Goal: Task Accomplishment & Management: Manage account settings

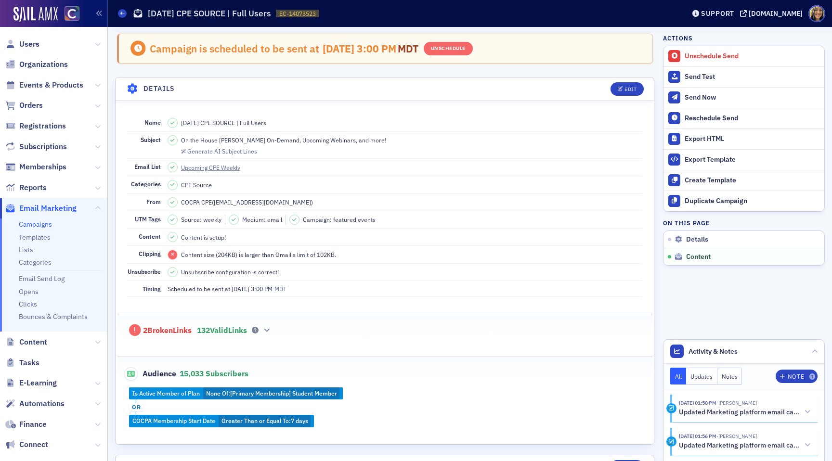
scroll to position [422, 0]
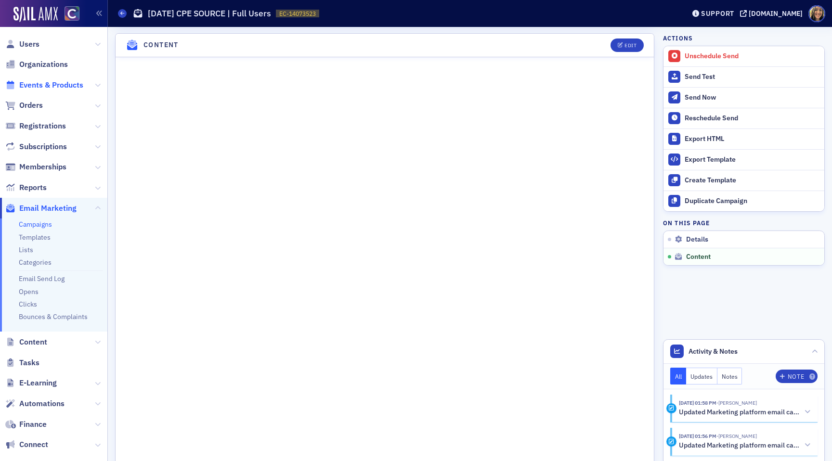
click at [33, 83] on span "Events & Products" at bounding box center [51, 85] width 64 height 11
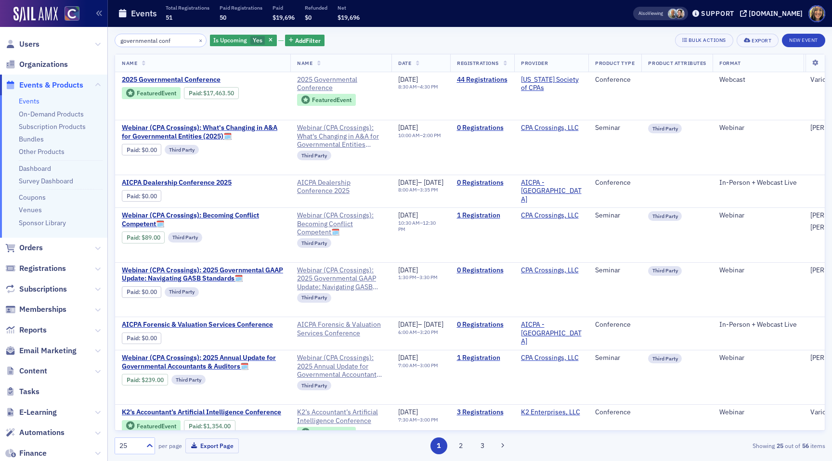
type input "governmental conf"
click at [166, 82] on span "2025 Governmental Conference" at bounding box center [203, 80] width 162 height 9
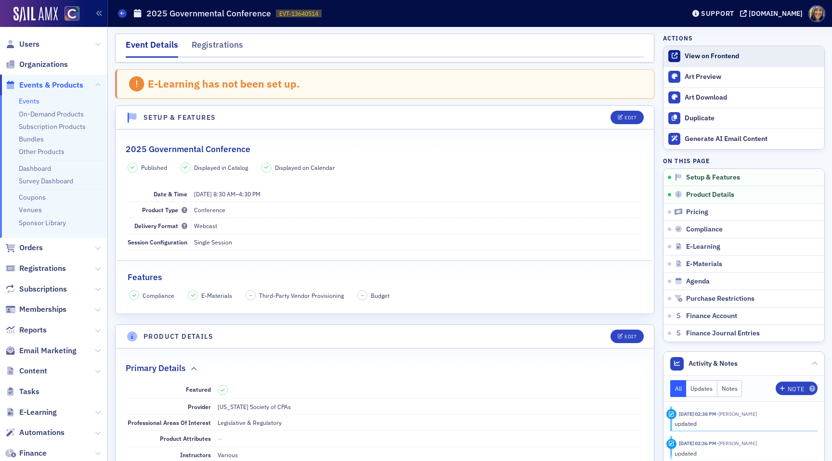
click at [700, 59] on div "View on Frontend" at bounding box center [752, 56] width 135 height 9
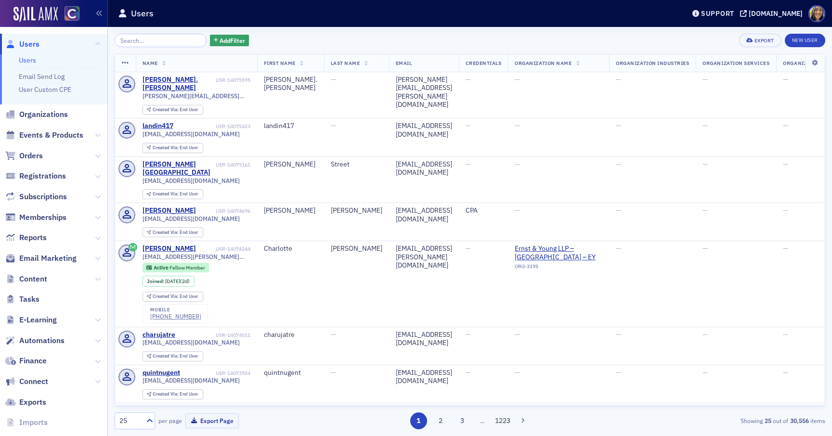
scroll to position [38, 0]
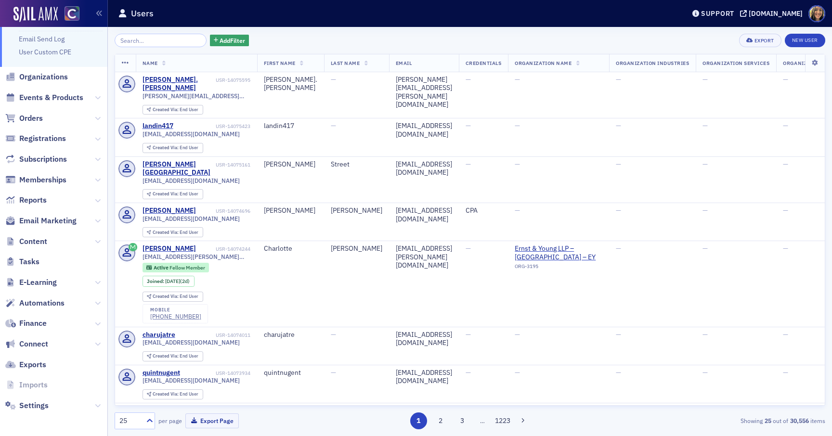
click at [32, 247] on span "Content" at bounding box center [53, 241] width 107 height 21
click at [32, 243] on span "Content" at bounding box center [33, 241] width 28 height 11
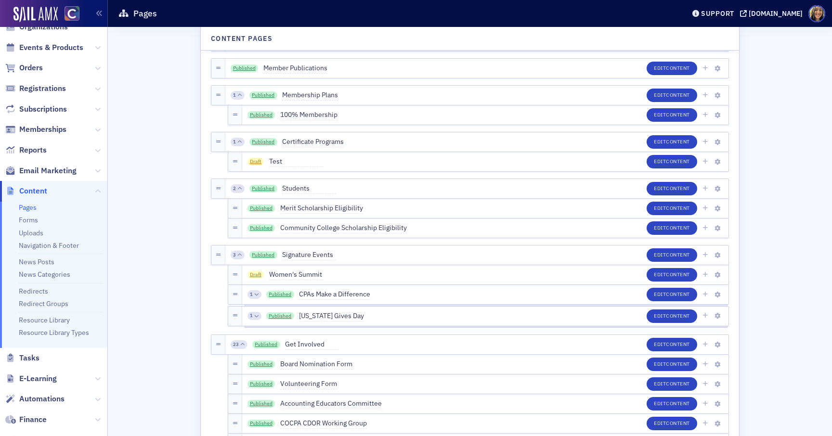
scroll to position [671, 0]
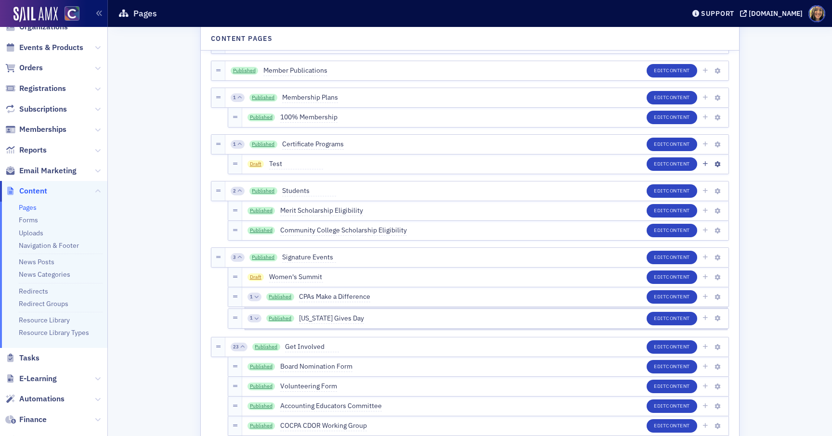
click at [254, 164] on span "Draft" at bounding box center [255, 164] width 17 height 8
click at [254, 162] on span "Draft" at bounding box center [255, 164] width 17 height 8
click at [272, 166] on span "Test" at bounding box center [296, 164] width 54 height 11
click at [667, 164] on span "Content" at bounding box center [678, 163] width 24 height 7
click at [254, 167] on span "Draft" at bounding box center [255, 164] width 17 height 8
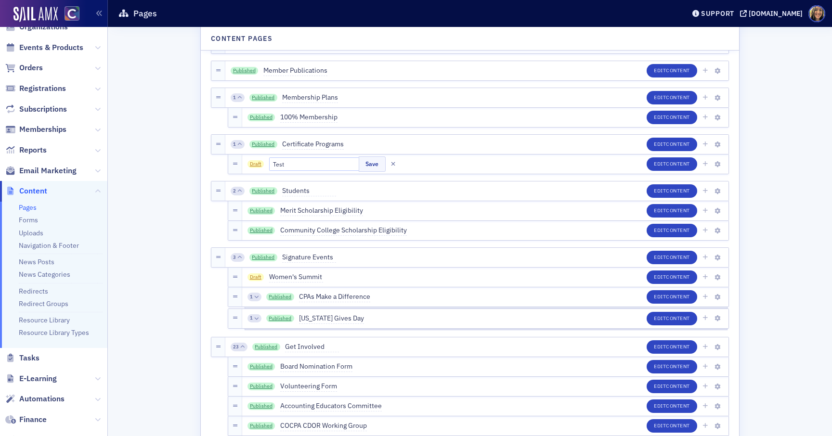
click at [257, 161] on span "Draft" at bounding box center [255, 164] width 17 height 8
click at [359, 163] on button "Save" at bounding box center [372, 163] width 26 height 15
click at [717, 165] on icon "button" at bounding box center [718, 165] width 6 height 6
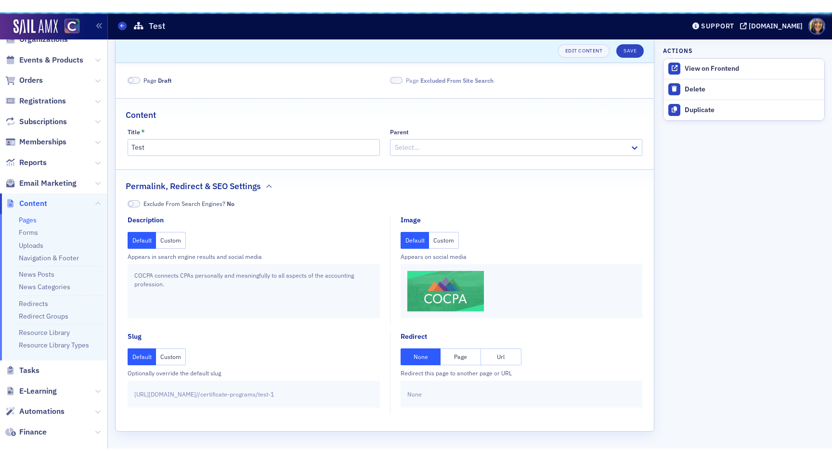
scroll to position [8, 0]
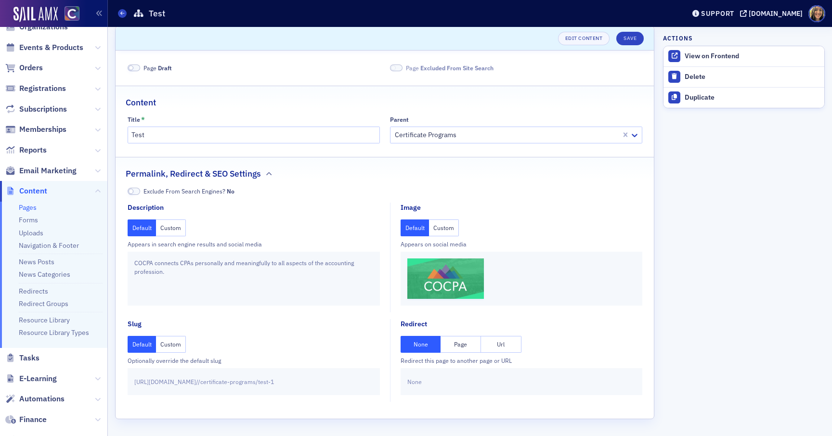
click at [133, 69] on span at bounding box center [134, 68] width 13 height 7
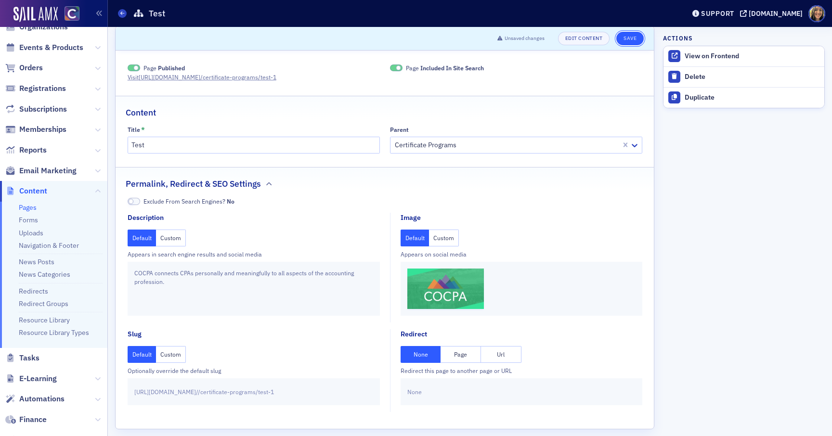
click at [626, 39] on button "Save" at bounding box center [629, 38] width 27 height 13
click at [184, 76] on link "Visit [URL][DOMAIN_NAME] /certificate-programs/test-1" at bounding box center [206, 77] width 157 height 9
click at [138, 67] on span at bounding box center [135, 67] width 5 height 5
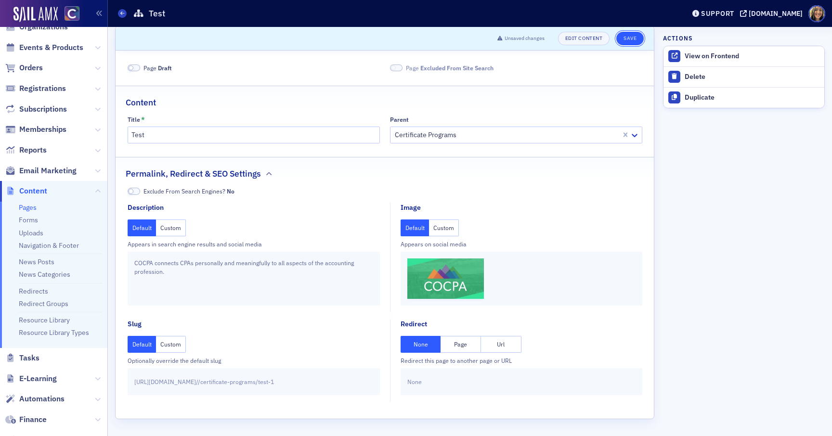
click at [636, 39] on button "Save" at bounding box center [629, 38] width 27 height 13
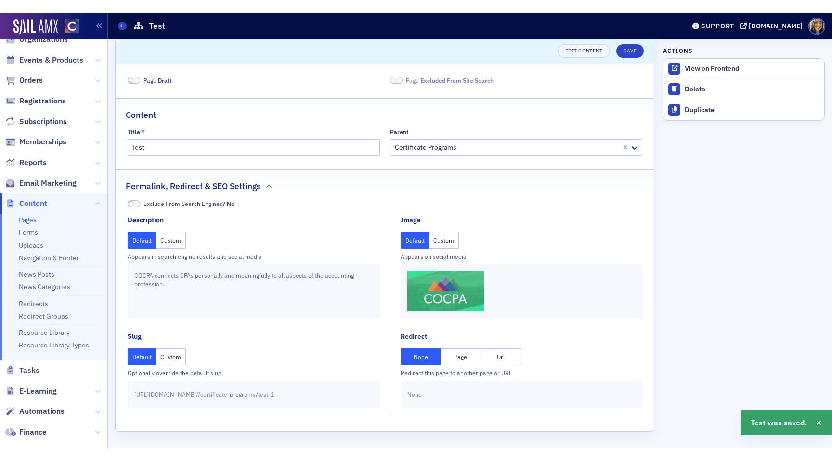
scroll to position [0, 0]
